Goal: Task Accomplishment & Management: Complete application form

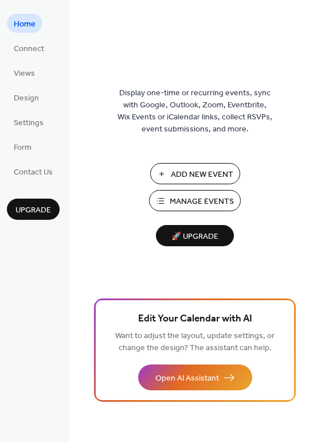
click at [180, 173] on span "Add New Event" at bounding box center [202, 175] width 63 height 12
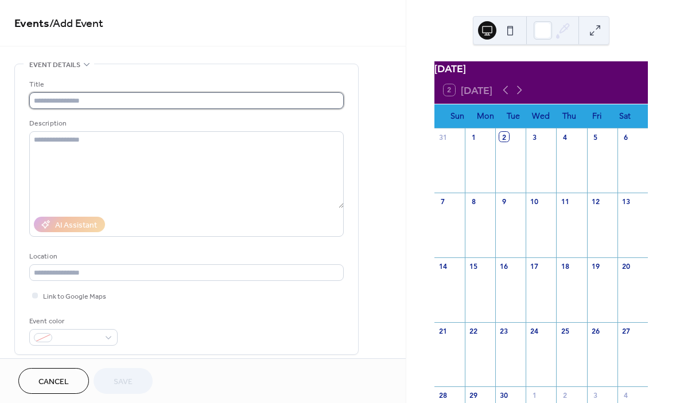
click at [83, 102] on input "text" at bounding box center [186, 100] width 315 height 17
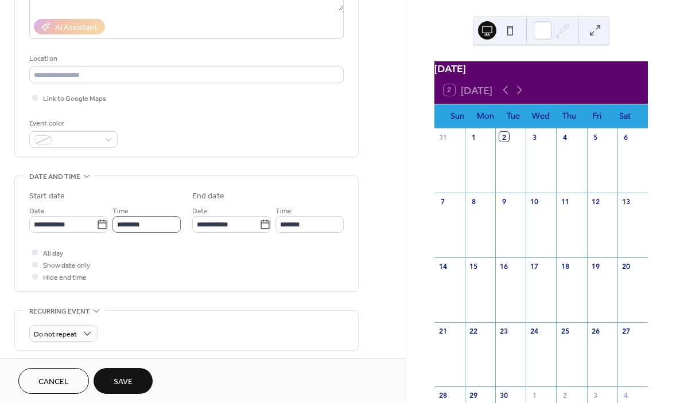
scroll to position [196, 0]
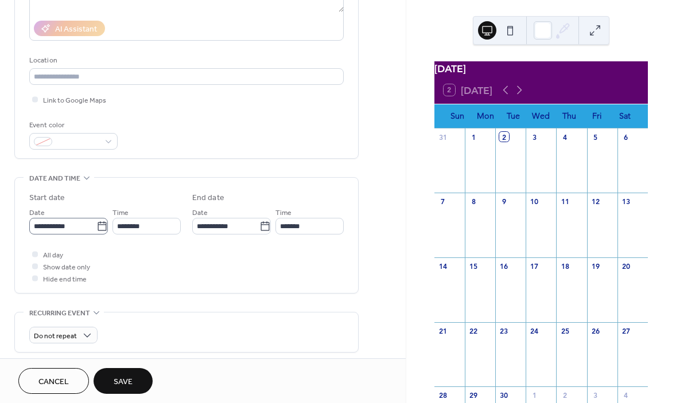
type input "**********"
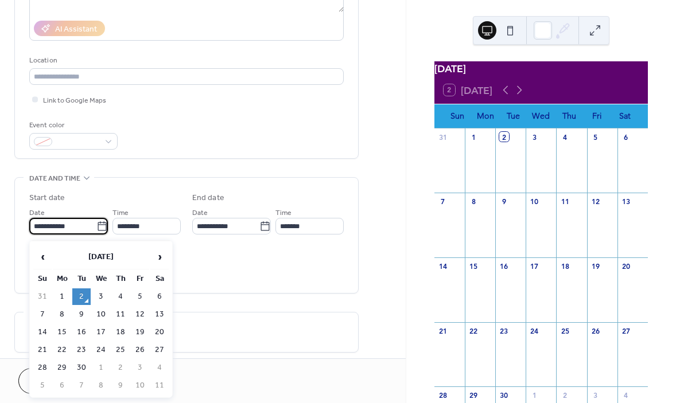
click at [76, 232] on input "**********" at bounding box center [62, 226] width 67 height 17
click at [103, 318] on td "10" at bounding box center [101, 314] width 18 height 17
type input "**********"
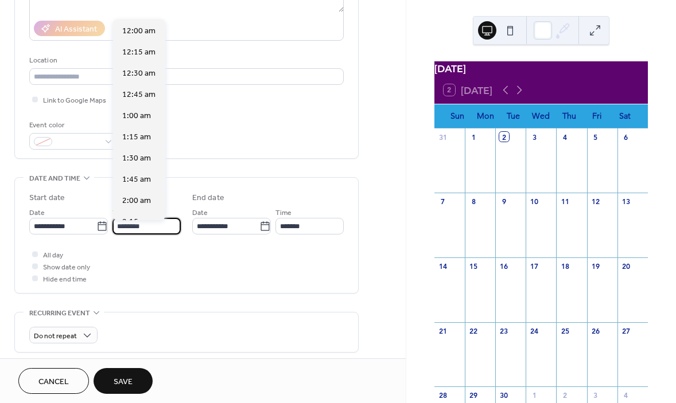
click at [149, 227] on input "********" at bounding box center [146, 226] width 68 height 17
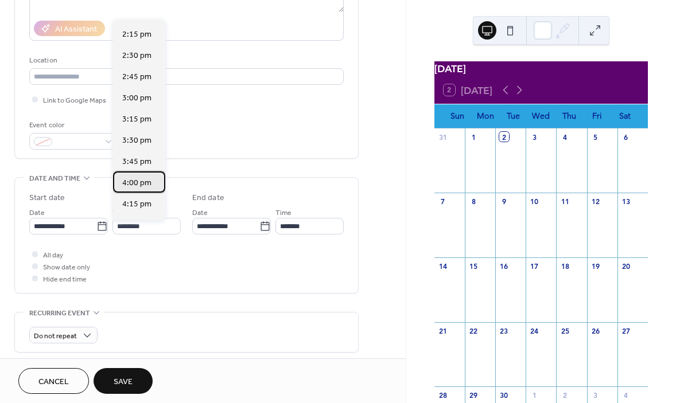
click at [130, 182] on span "4:00 pm" at bounding box center [136, 183] width 29 height 12
type input "*******"
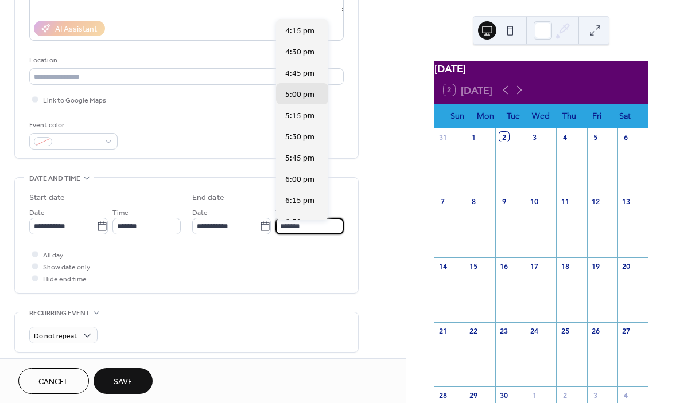
click at [298, 232] on input "*******" at bounding box center [309, 226] width 68 height 17
click at [286, 173] on div "6:00 pm" at bounding box center [302, 178] width 52 height 21
type input "*******"
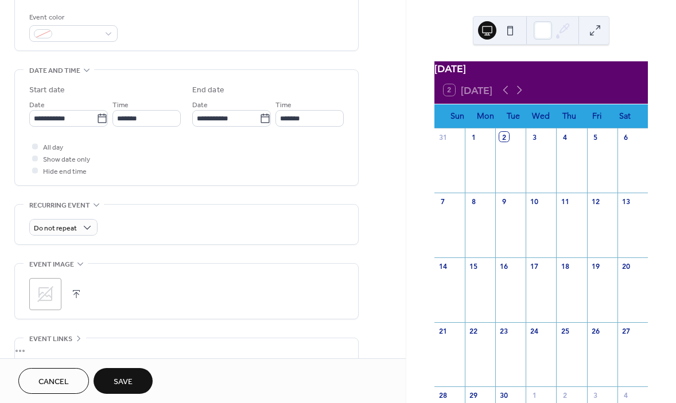
scroll to position [304, 0]
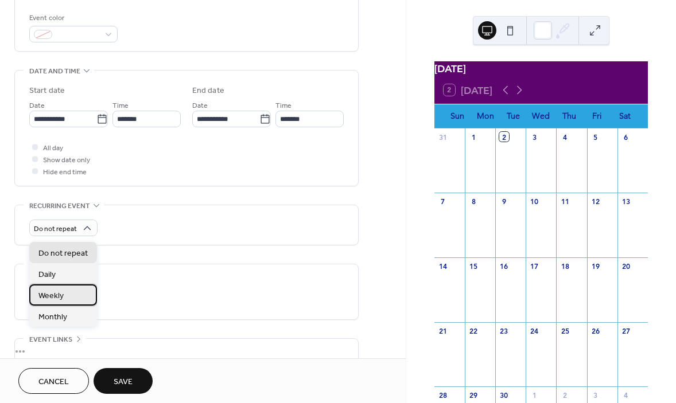
click at [65, 299] on div "Weekly" at bounding box center [63, 295] width 68 height 21
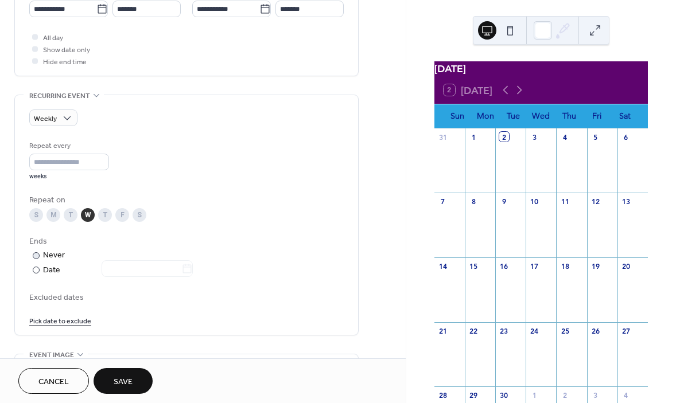
scroll to position [438, 0]
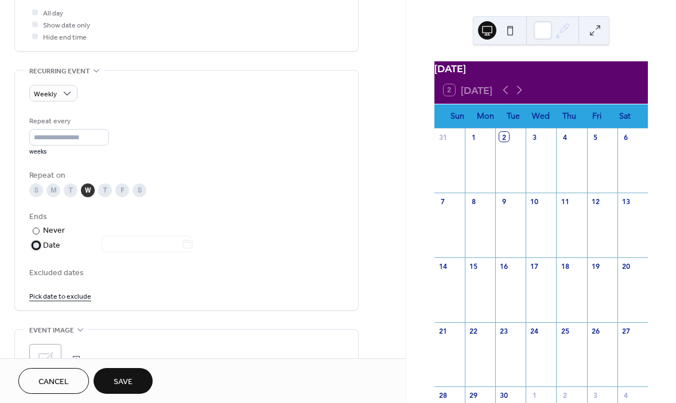
click at [47, 249] on div "Date" at bounding box center [118, 245] width 150 height 13
click at [193, 249] on icon at bounding box center [186, 244] width 11 height 11
click at [181, 249] on input "text" at bounding box center [142, 244] width 80 height 17
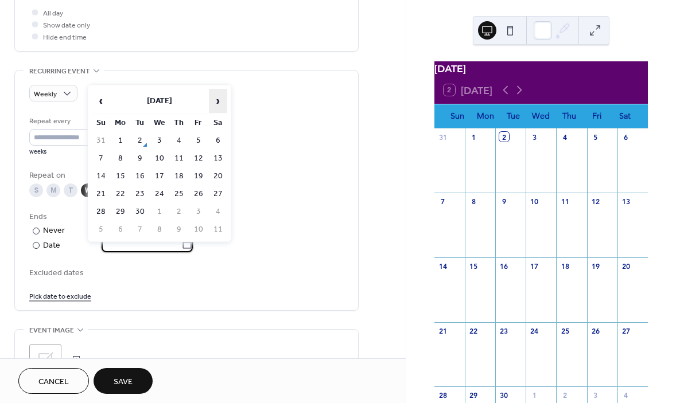
click at [216, 98] on span "›" at bounding box center [217, 101] width 17 height 23
click at [218, 98] on span "›" at bounding box center [217, 101] width 17 height 23
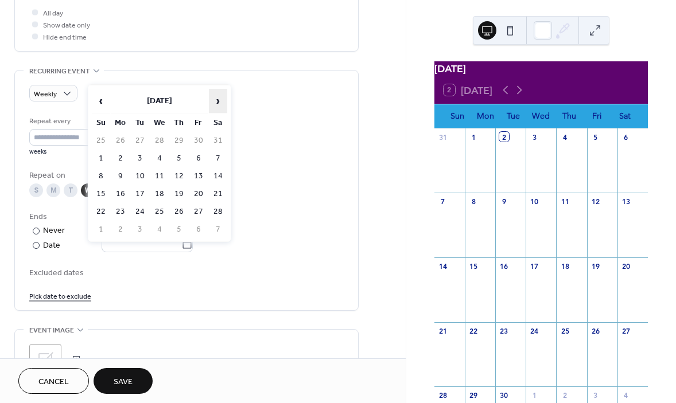
click at [218, 98] on span "›" at bounding box center [217, 101] width 17 height 23
click at [157, 176] on td "13" at bounding box center [159, 176] width 18 height 17
type input "**********"
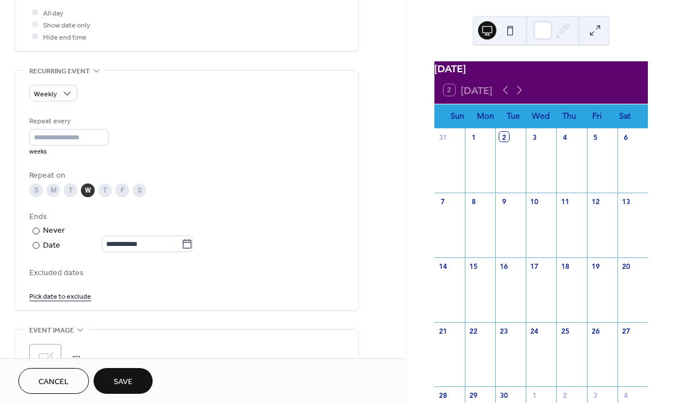
click at [136, 381] on button "Save" at bounding box center [123, 381] width 59 height 26
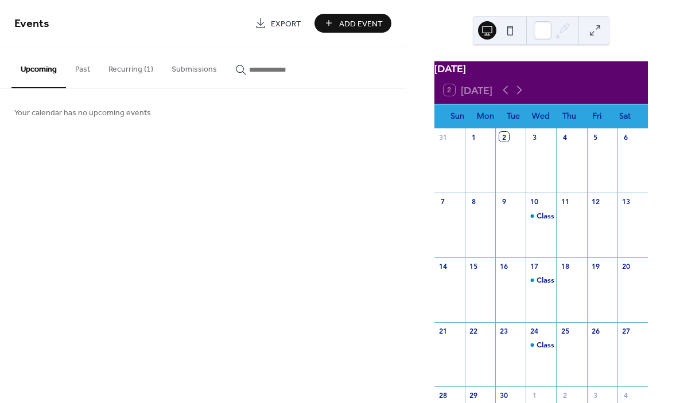
click at [542, 236] on div "Class 4:00 pm" at bounding box center [541, 232] width 30 height 43
click at [542, 219] on div "Class 4:00 pm" at bounding box center [561, 216] width 49 height 10
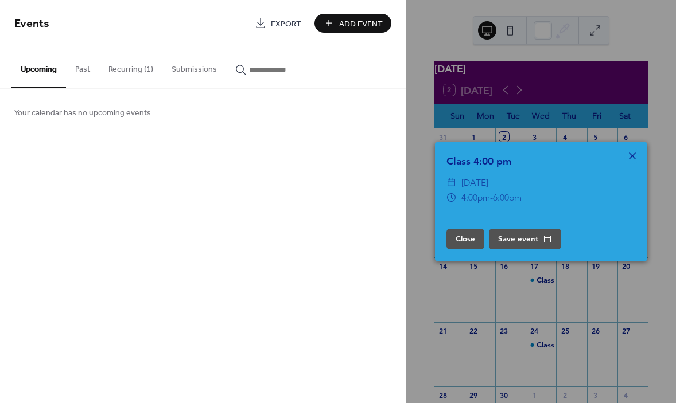
click at [635, 154] on icon at bounding box center [633, 156] width 14 height 14
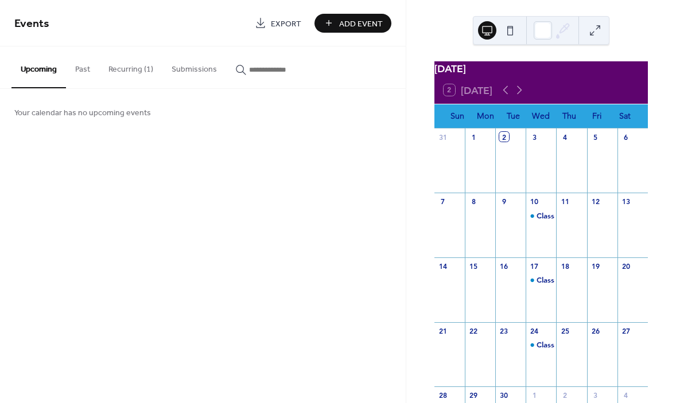
click at [240, 192] on div "Events Export Add Event Upcoming Past Recurring (1) Submissions Your calendar h…" at bounding box center [203, 201] width 406 height 403
click at [130, 73] on button "Recurring (1)" at bounding box center [130, 66] width 63 height 41
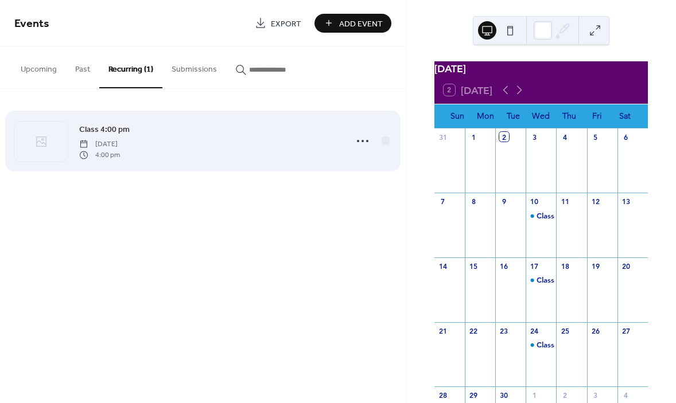
click at [119, 137] on div "Class 4:00 pm Wednesday, September 10, 2025 4:00 pm" at bounding box center [209, 141] width 260 height 37
click at [120, 149] on span "Wednesday, September 10, 2025" at bounding box center [99, 144] width 41 height 10
click at [111, 136] on link "Class 4:00 pm" at bounding box center [104, 129] width 51 height 13
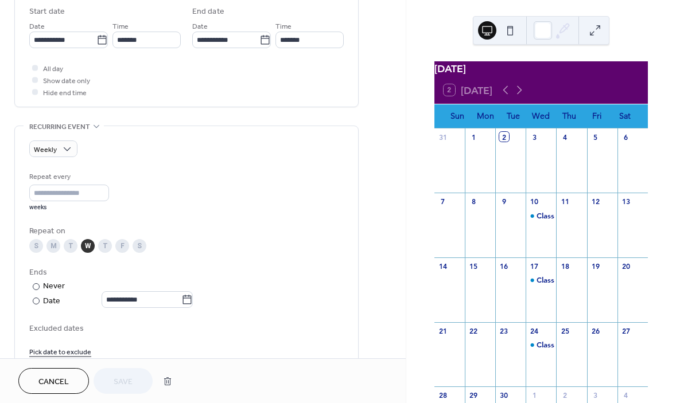
scroll to position [496, 0]
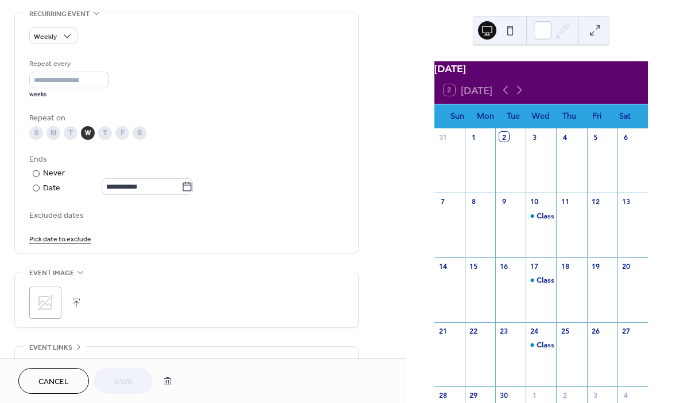
click at [72, 244] on link "Pick date to exclude" at bounding box center [60, 238] width 62 height 12
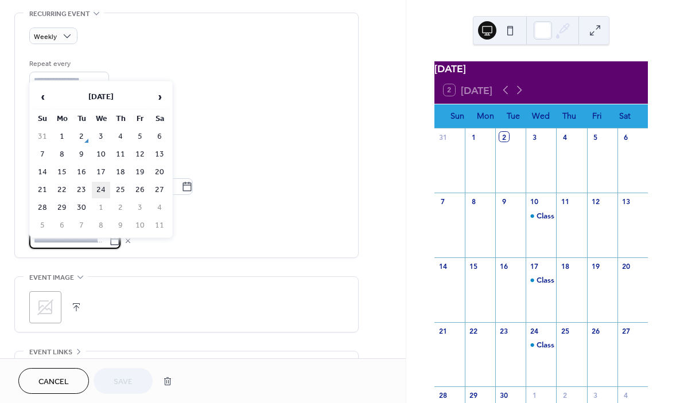
click at [97, 188] on td "24" at bounding box center [101, 190] width 18 height 17
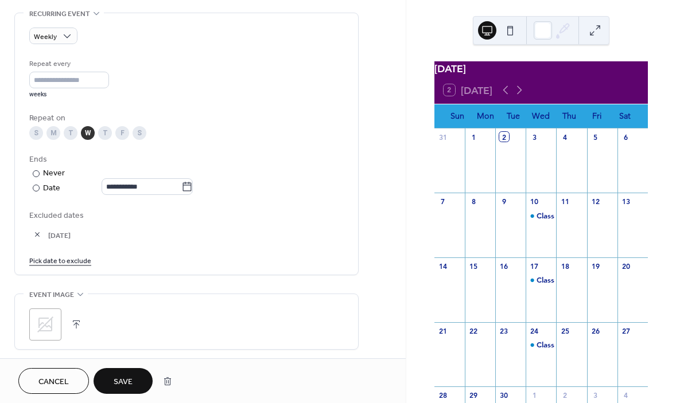
click at [50, 266] on link "Pick date to exclude" at bounding box center [60, 260] width 62 height 12
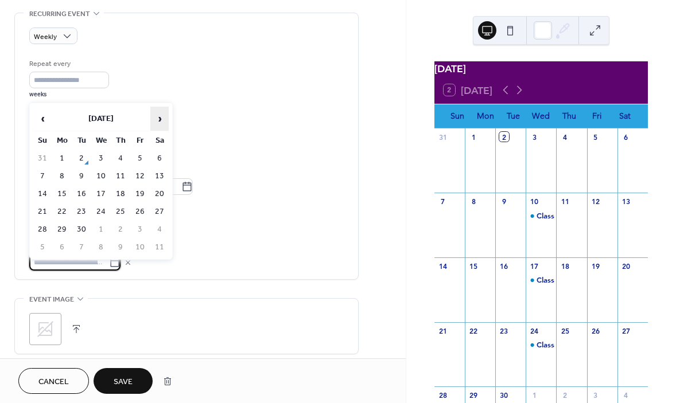
click at [161, 116] on span "›" at bounding box center [159, 118] width 17 height 23
click at [103, 159] on td "1" at bounding box center [101, 158] width 18 height 17
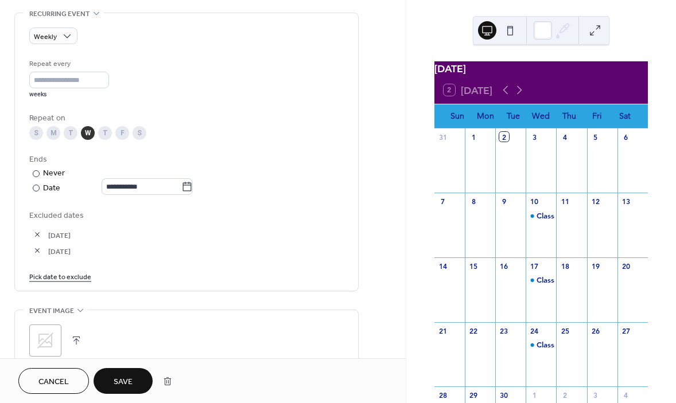
click at [34, 282] on link "Pick date to exclude" at bounding box center [60, 276] width 62 height 12
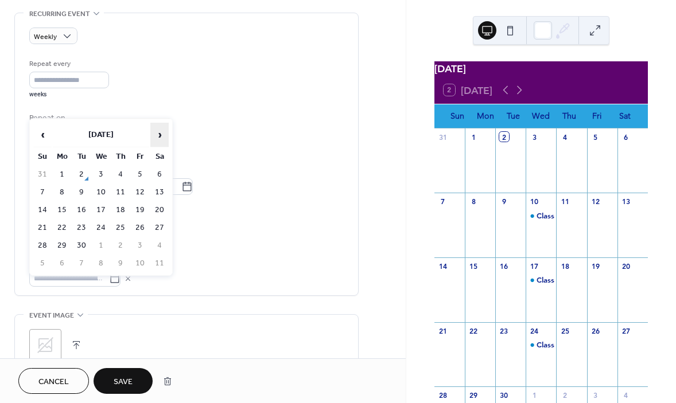
click at [158, 132] on span "›" at bounding box center [159, 134] width 17 height 23
click at [101, 249] on td "26" at bounding box center [101, 246] width 18 height 17
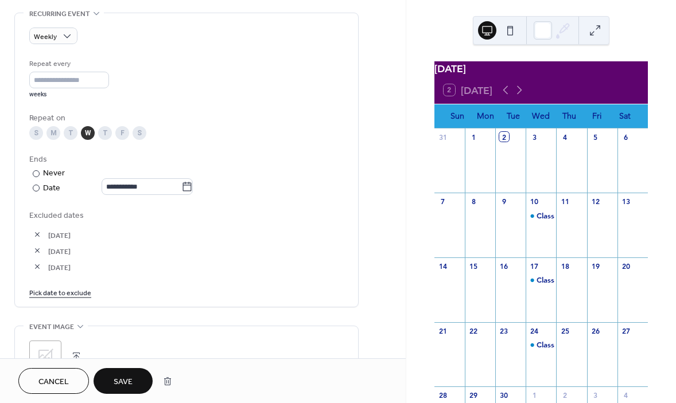
click at [58, 296] on link "Pick date to exclude" at bounding box center [60, 292] width 62 height 12
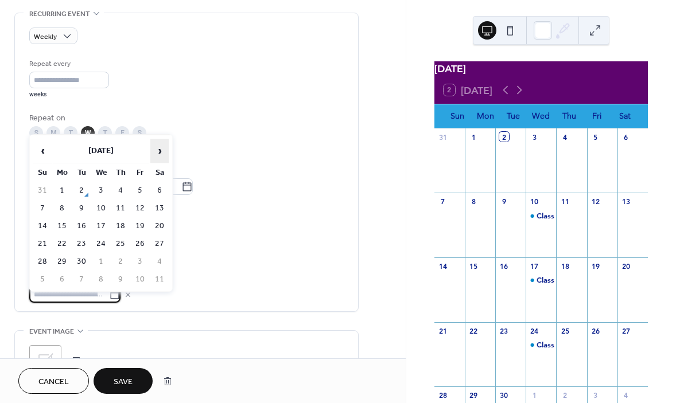
click at [166, 161] on span "›" at bounding box center [159, 150] width 17 height 23
click at [166, 158] on span "›" at bounding box center [159, 150] width 17 height 23
click at [101, 261] on td "26" at bounding box center [101, 262] width 18 height 17
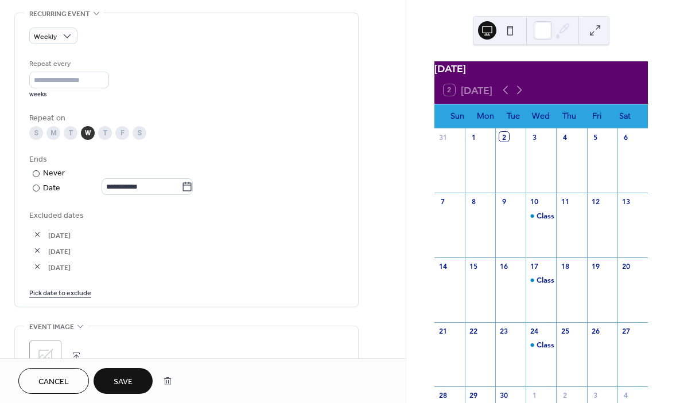
click at [52, 298] on link "Pick date to exclude" at bounding box center [60, 292] width 62 height 12
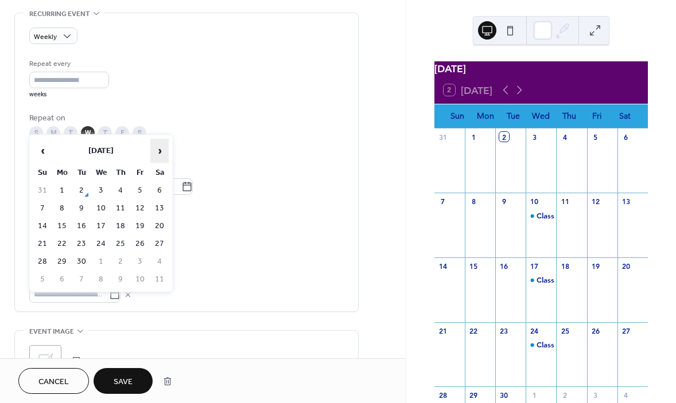
click at [159, 147] on span "›" at bounding box center [159, 150] width 17 height 23
click at [100, 226] on td "17" at bounding box center [101, 226] width 18 height 17
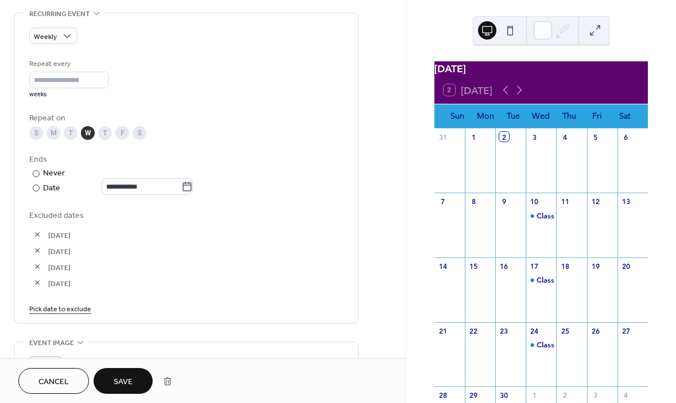
click at [73, 315] on link "Pick date to exclude" at bounding box center [60, 308] width 62 height 12
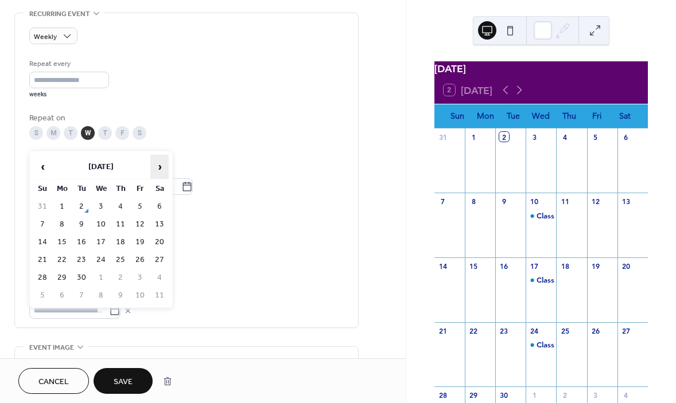
click at [160, 164] on span "›" at bounding box center [159, 167] width 17 height 23
click at [103, 261] on td "24" at bounding box center [101, 260] width 18 height 17
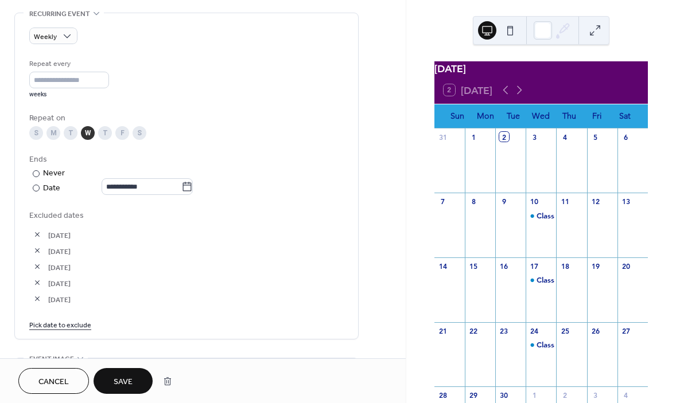
scroll to position [524, 0]
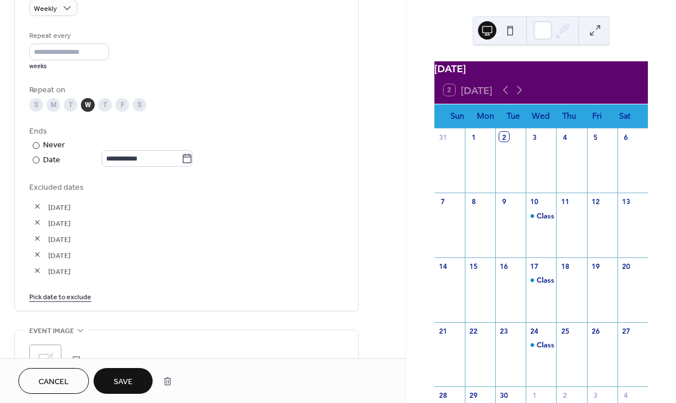
click at [76, 300] on link "Pick date to exclude" at bounding box center [60, 296] width 62 height 12
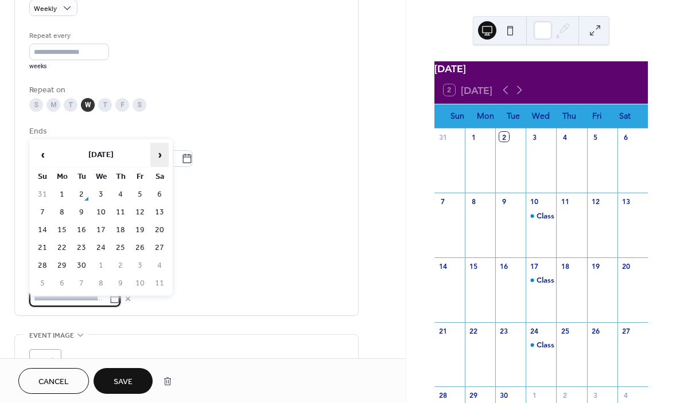
click at [157, 158] on span "›" at bounding box center [159, 154] width 17 height 23
click at [159, 160] on span "›" at bounding box center [159, 154] width 17 height 23
click at [159, 151] on span "›" at bounding box center [159, 154] width 17 height 23
click at [99, 267] on td "31" at bounding box center [101, 266] width 18 height 17
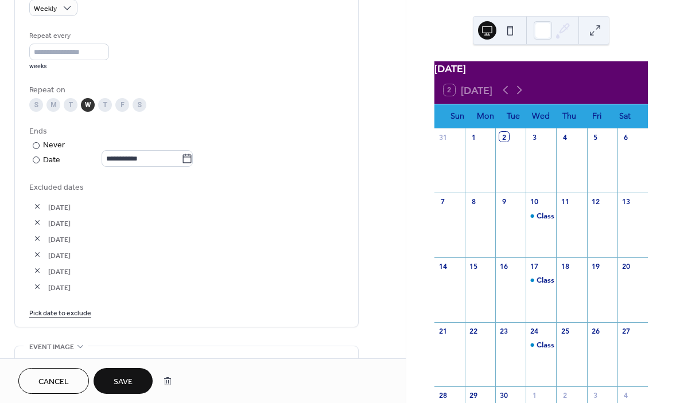
click at [65, 319] on link "Pick date to exclude" at bounding box center [60, 312] width 62 height 12
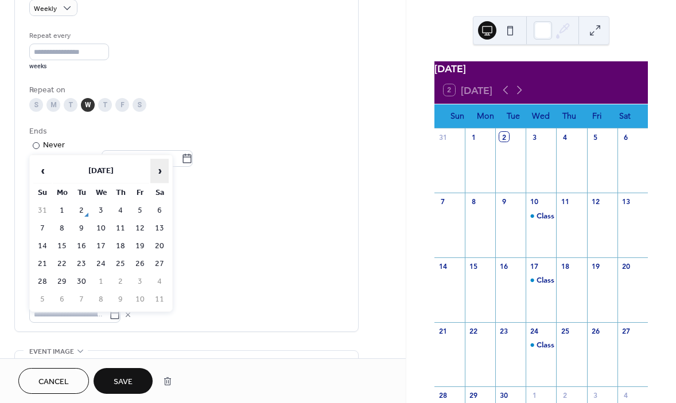
click at [159, 173] on span "›" at bounding box center [159, 171] width 17 height 23
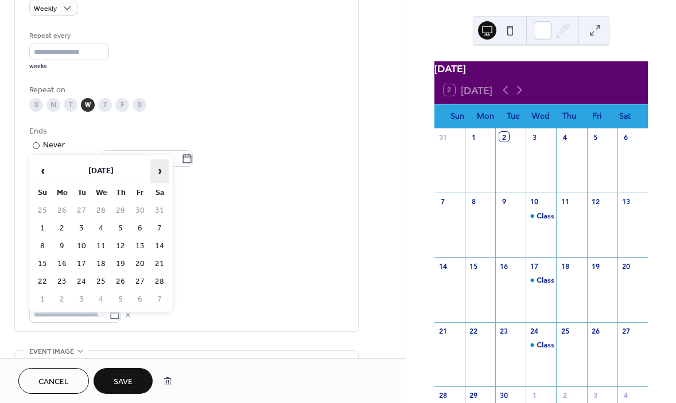
click at [159, 173] on span "›" at bounding box center [159, 171] width 17 height 23
click at [100, 208] on td "1" at bounding box center [101, 211] width 18 height 17
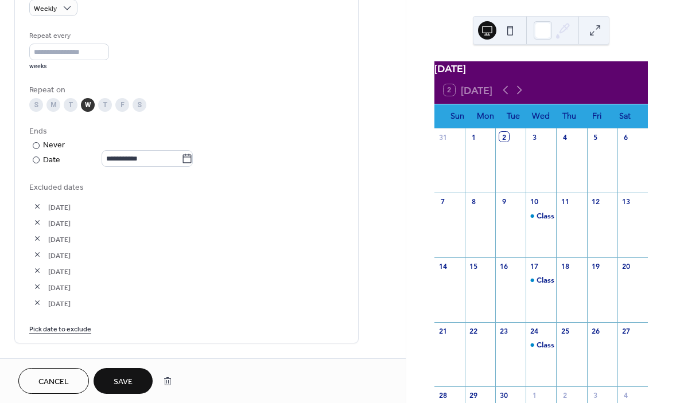
click at [52, 334] on link "Pick date to exclude" at bounding box center [60, 329] width 62 height 12
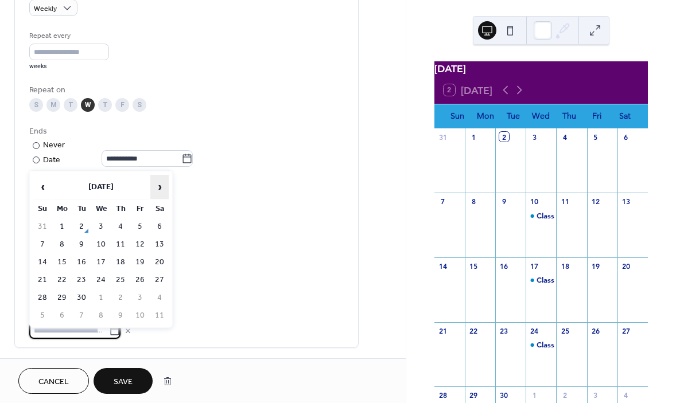
click at [162, 184] on span "›" at bounding box center [159, 187] width 17 height 23
click at [161, 184] on span "›" at bounding box center [159, 187] width 17 height 23
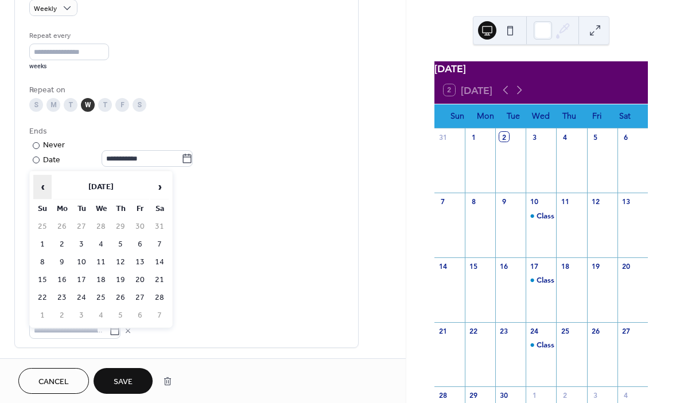
click at [42, 186] on span "‹" at bounding box center [42, 187] width 17 height 23
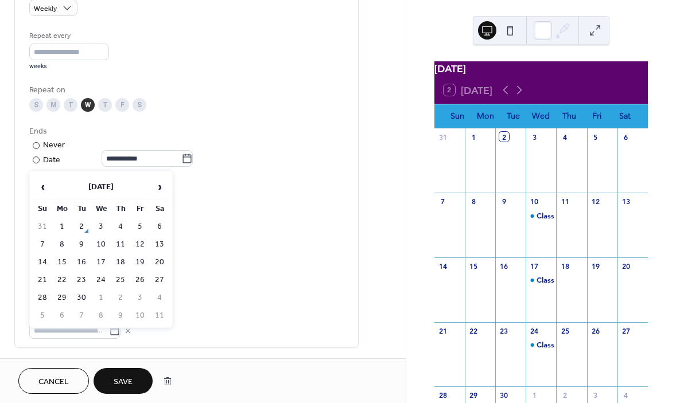
click at [225, 223] on span "01-Oct-2025" at bounding box center [196, 224] width 296 height 12
click at [60, 337] on input "text" at bounding box center [69, 331] width 80 height 17
click at [160, 182] on span "›" at bounding box center [159, 187] width 17 height 23
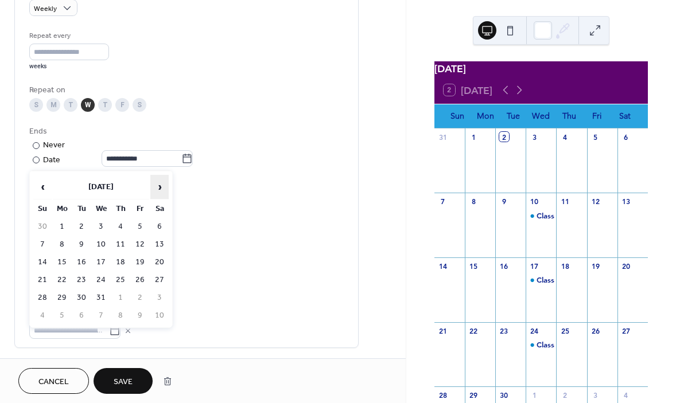
click at [157, 187] on span "›" at bounding box center [159, 187] width 17 height 23
click at [105, 246] on td "8" at bounding box center [101, 244] width 18 height 17
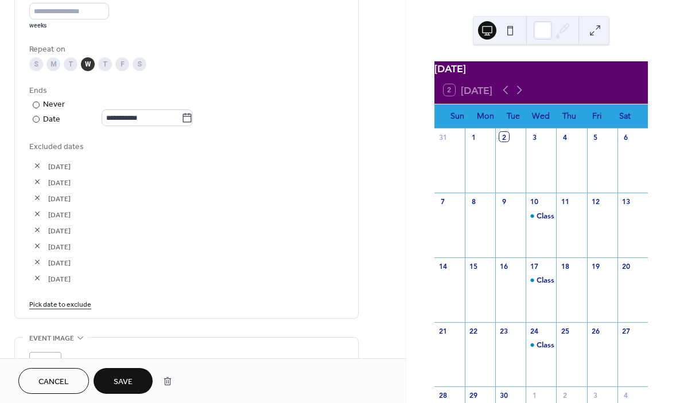
scroll to position [563, 0]
click at [126, 382] on span "Save" at bounding box center [123, 382] width 19 height 12
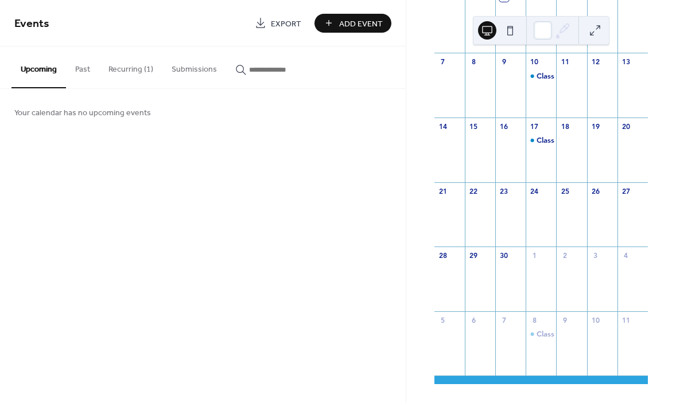
scroll to position [147, 0]
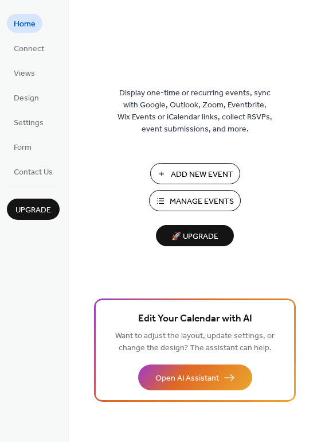
click at [196, 199] on span "Manage Events" at bounding box center [202, 202] width 64 height 12
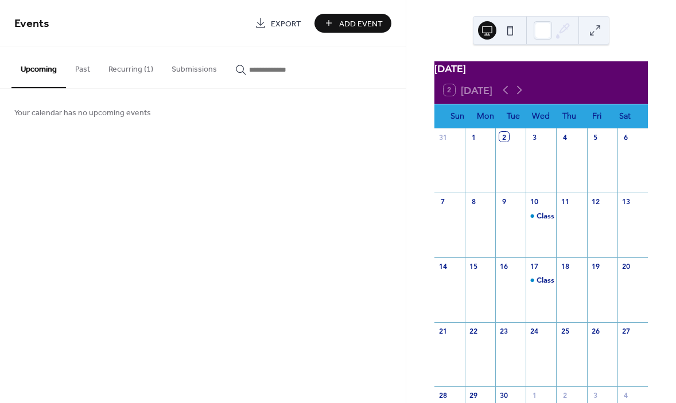
click at [138, 65] on button "Recurring (1)" at bounding box center [130, 66] width 63 height 41
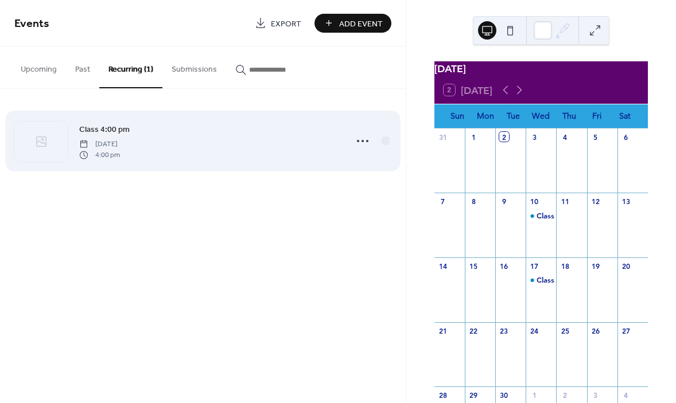
click at [97, 134] on span "Class 4:00 pm" at bounding box center [104, 130] width 51 height 12
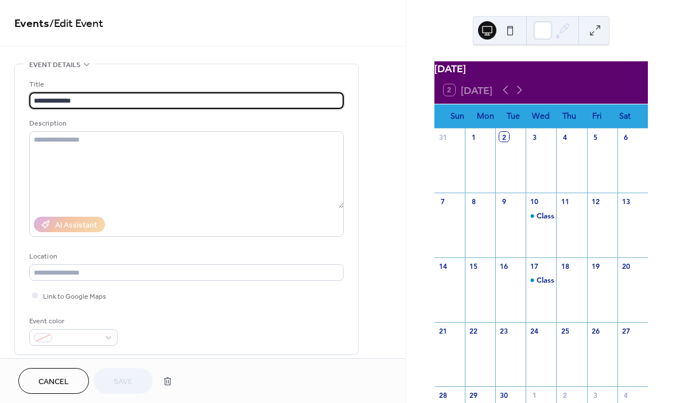
type input "**********"
click at [51, 101] on input "**********" at bounding box center [186, 100] width 315 height 17
drag, startPoint x: 82, startPoint y: 102, endPoint x: 51, endPoint y: 102, distance: 31.6
click at [51, 102] on input "**********" at bounding box center [186, 100] width 315 height 17
type input "*****"
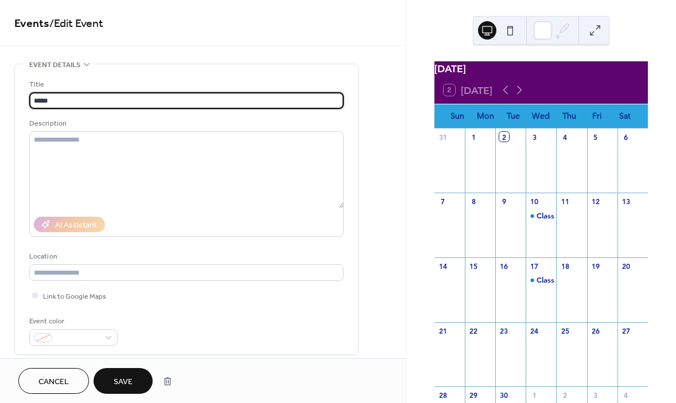
click at [111, 381] on button "Save" at bounding box center [123, 381] width 59 height 26
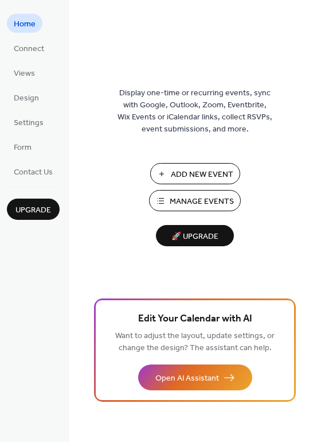
click at [215, 177] on span "Add New Event" at bounding box center [202, 175] width 63 height 12
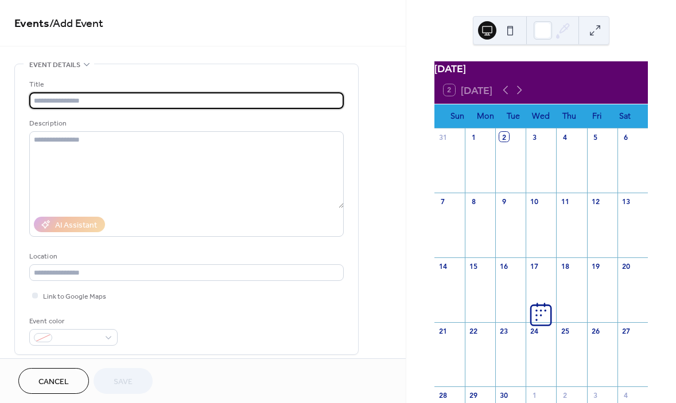
click at [79, 103] on input "text" at bounding box center [186, 100] width 315 height 17
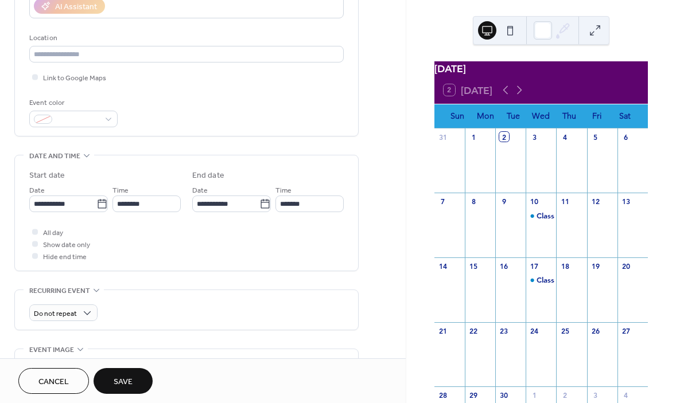
scroll to position [243, 0]
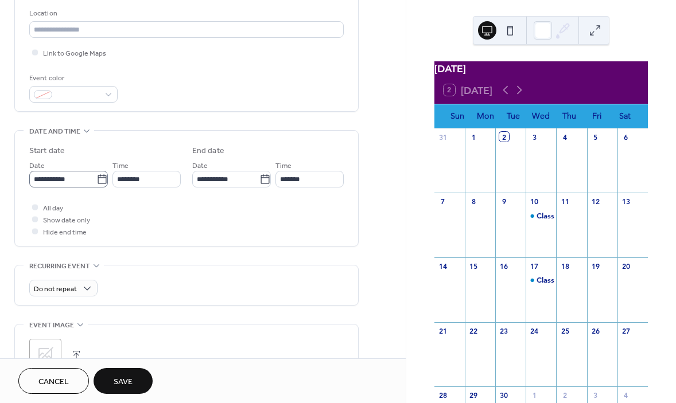
type input "**********"
click at [76, 182] on input "**********" at bounding box center [62, 179] width 67 height 17
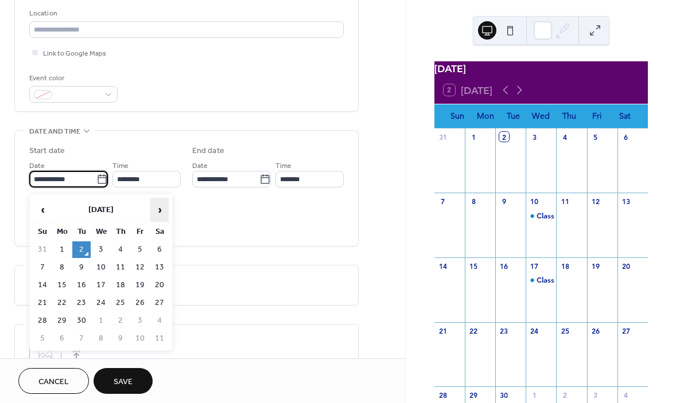
click at [162, 209] on span "›" at bounding box center [159, 210] width 17 height 23
click at [40, 211] on span "‹" at bounding box center [42, 210] width 17 height 23
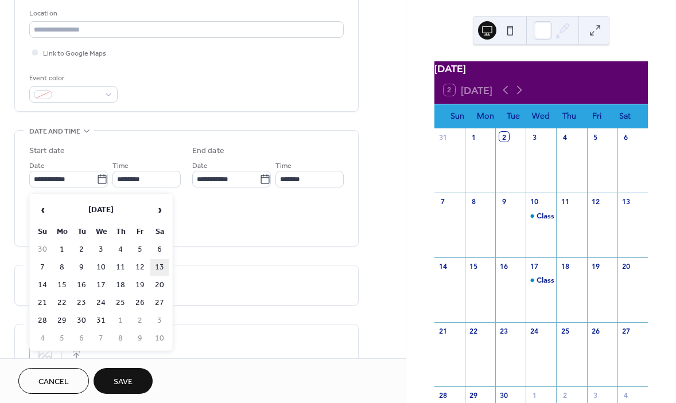
click at [157, 266] on td "13" at bounding box center [159, 267] width 18 height 17
type input "**********"
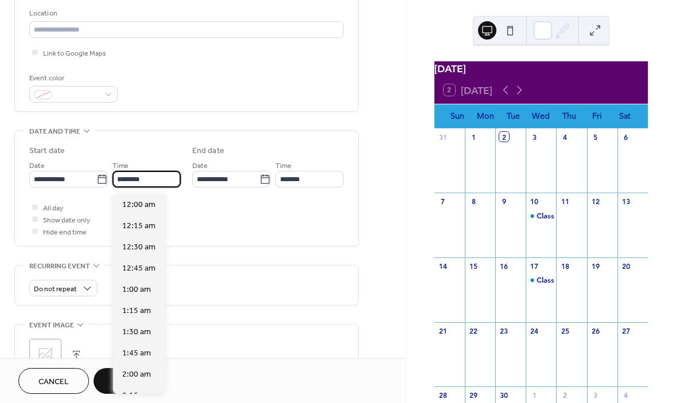
click at [150, 185] on input "********" at bounding box center [146, 179] width 68 height 17
click at [191, 201] on div "**********" at bounding box center [186, 191] width 315 height 92
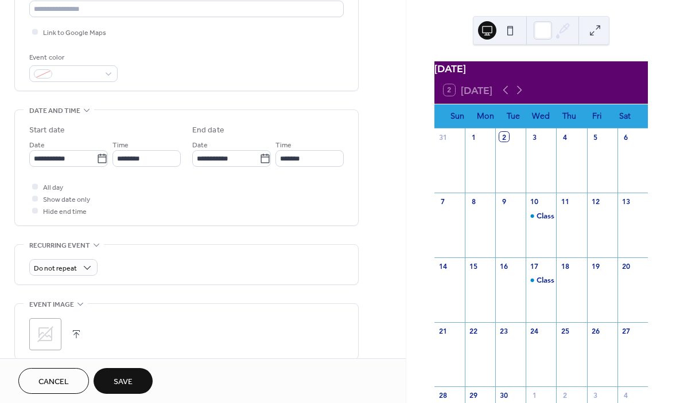
scroll to position [265, 0]
click at [37, 188] on div at bounding box center [35, 186] width 6 height 6
click at [34, 197] on div at bounding box center [34, 197] width 11 height 11
click at [34, 200] on div at bounding box center [35, 198] width 6 height 6
click at [33, 200] on div at bounding box center [35, 198] width 6 height 6
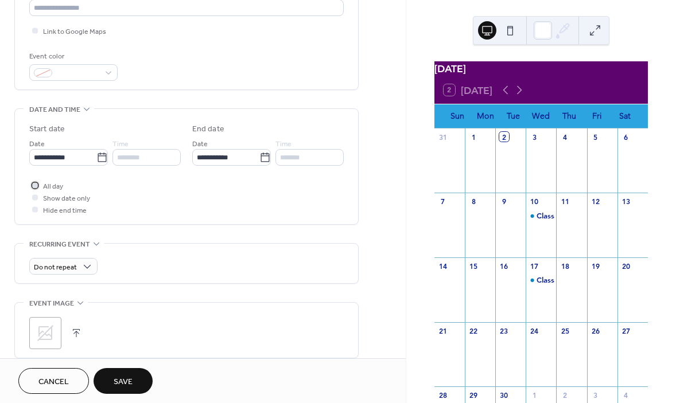
click at [35, 187] on icon at bounding box center [34, 185] width 3 height 3
click at [35, 203] on div at bounding box center [34, 197] width 11 height 11
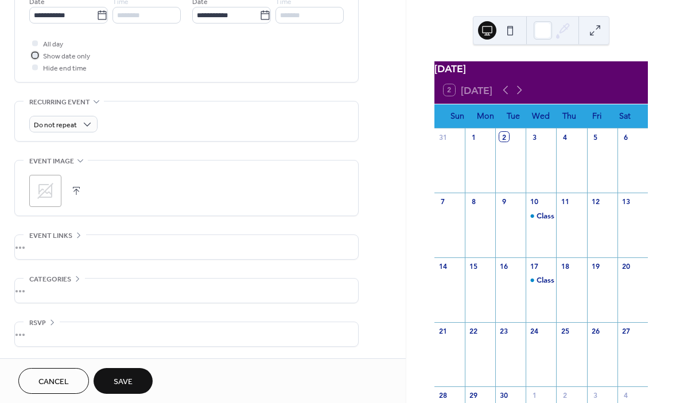
scroll to position [410, 0]
click at [125, 382] on span "Save" at bounding box center [123, 382] width 19 height 12
